Goal: Find specific page/section: Find specific page/section

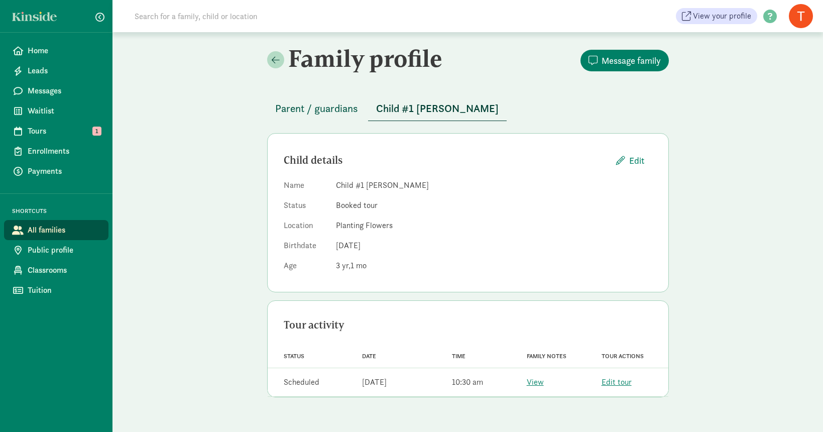
click at [318, 109] on span "Parent / guardians" at bounding box center [316, 108] width 83 height 16
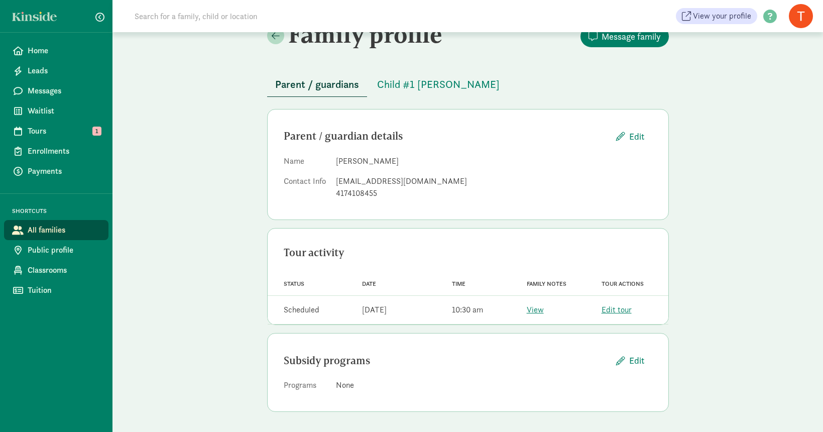
scroll to position [24, 0]
click at [641, 362] on span "Edit" at bounding box center [636, 361] width 15 height 14
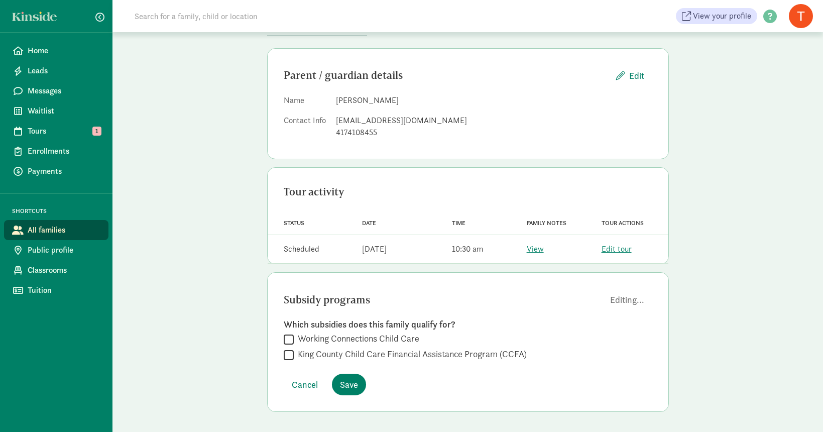
scroll to position [84, 0]
click at [53, 131] on span "Tours" at bounding box center [64, 131] width 73 height 12
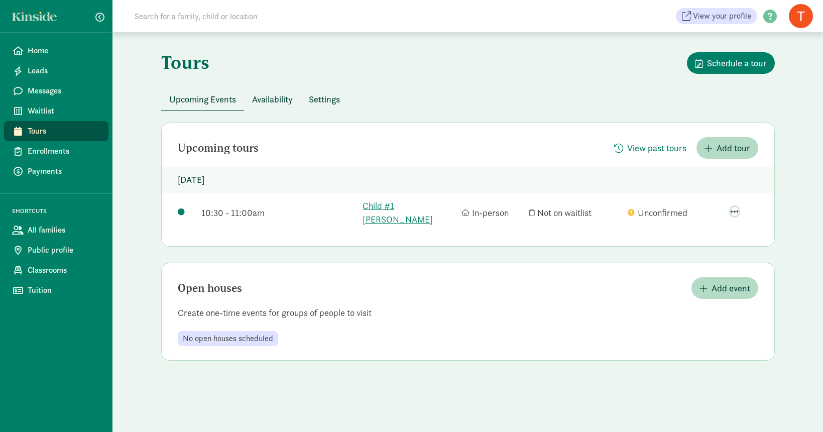
click at [733, 209] on span "button" at bounding box center [734, 211] width 8 height 9
click at [705, 161] on div "View family page" at bounding box center [710, 168] width 78 height 14
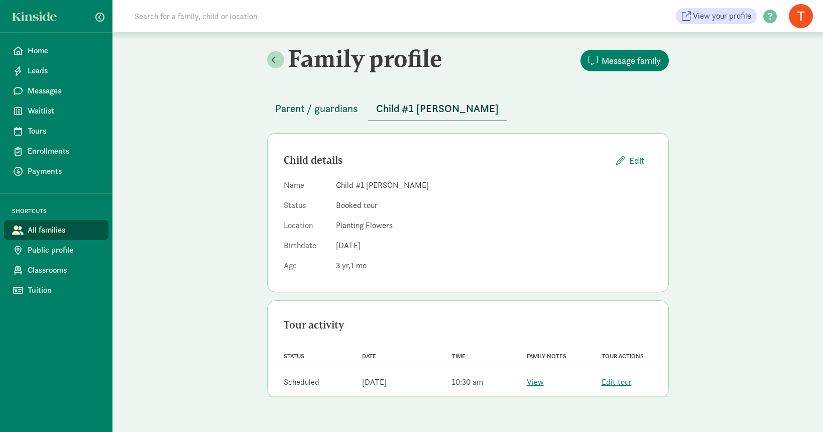
click at [297, 110] on span "Parent / guardians" at bounding box center [316, 108] width 83 height 16
